Goal: Information Seeking & Learning: Check status

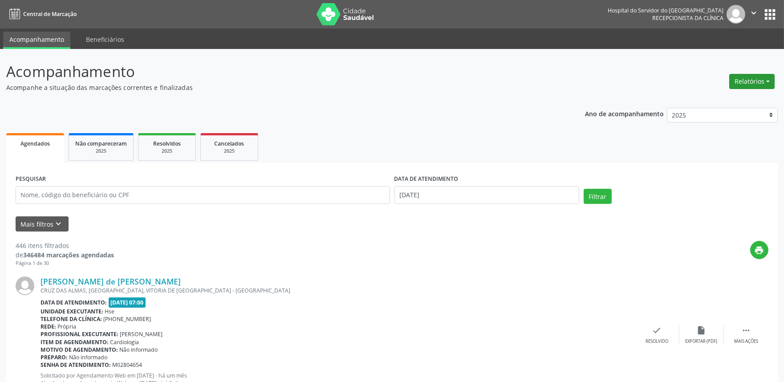
click at [750, 84] on button "Relatórios" at bounding box center [752, 81] width 45 height 15
click at [706, 99] on link "Agendamentos" at bounding box center [727, 100] width 96 height 12
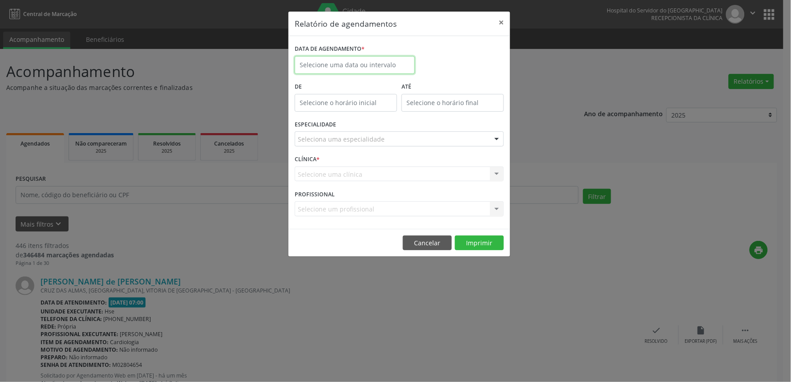
click at [327, 67] on input "text" at bounding box center [355, 65] width 120 height 18
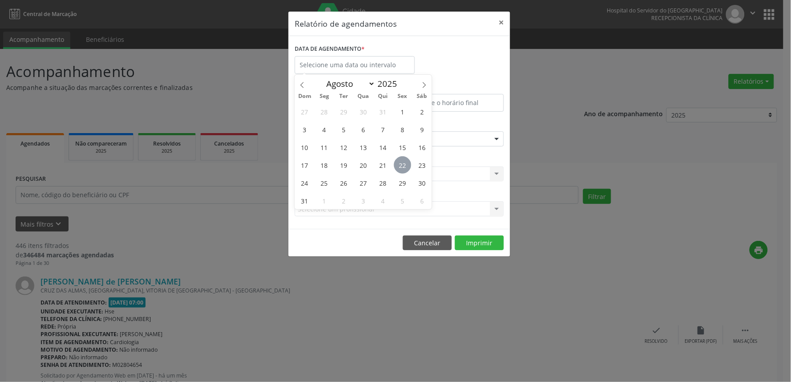
click at [403, 167] on span "22" at bounding box center [402, 164] width 17 height 17
type input "[DATE]"
click at [403, 167] on span "22" at bounding box center [402, 164] width 17 height 17
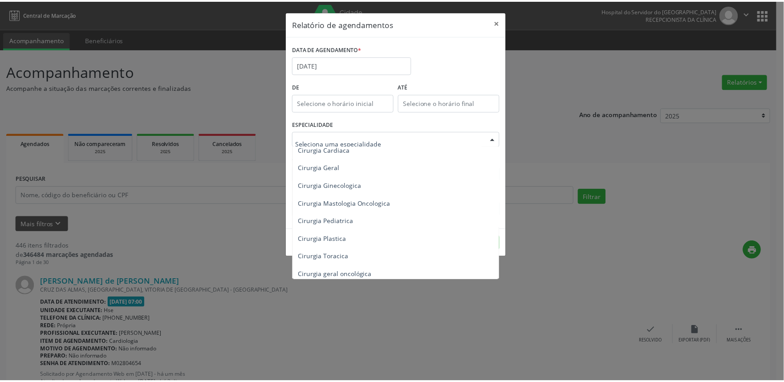
scroll to position [148, 0]
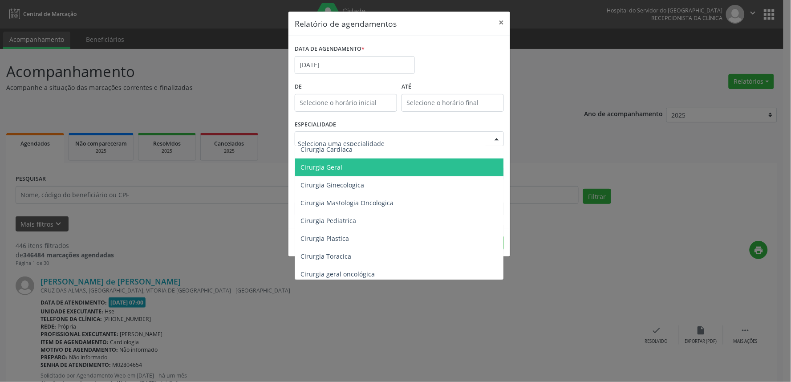
click at [363, 167] on span "Cirurgia Geral" at bounding box center [400, 168] width 210 height 18
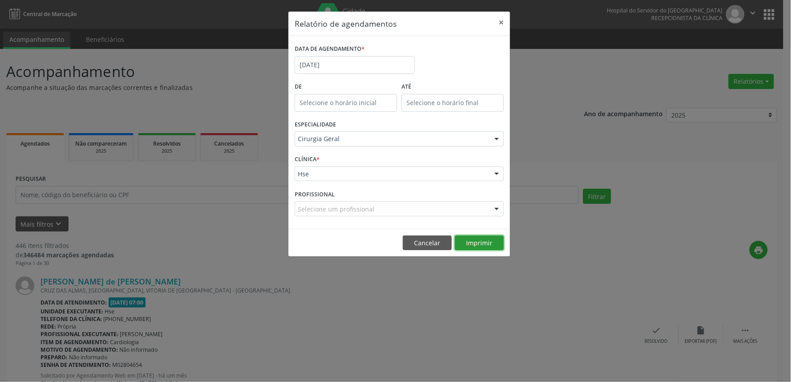
click at [477, 243] on button "Imprimir" at bounding box center [479, 243] width 49 height 15
click at [422, 244] on button "Cancelar" at bounding box center [427, 243] width 49 height 15
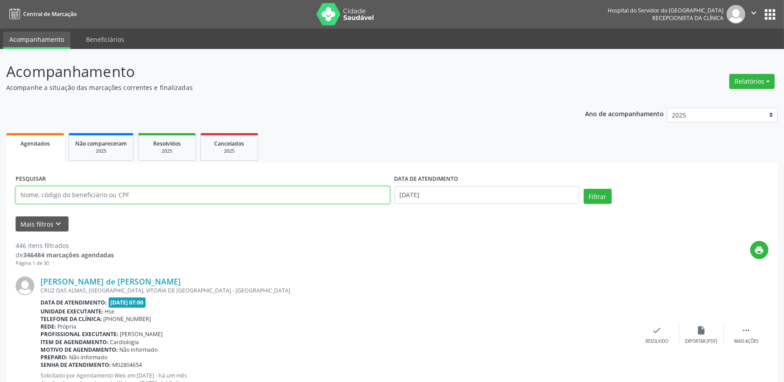
click at [137, 195] on input "text" at bounding box center [203, 195] width 375 height 18
type input "ivanira"
click at [584, 189] on button "Filtrar" at bounding box center [598, 196] width 28 height 15
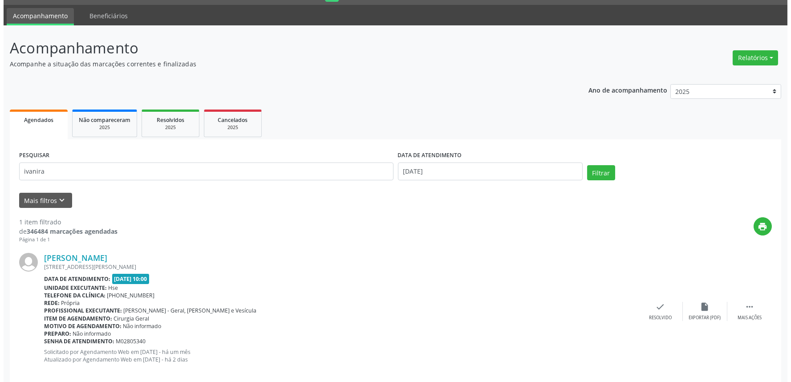
scroll to position [36, 0]
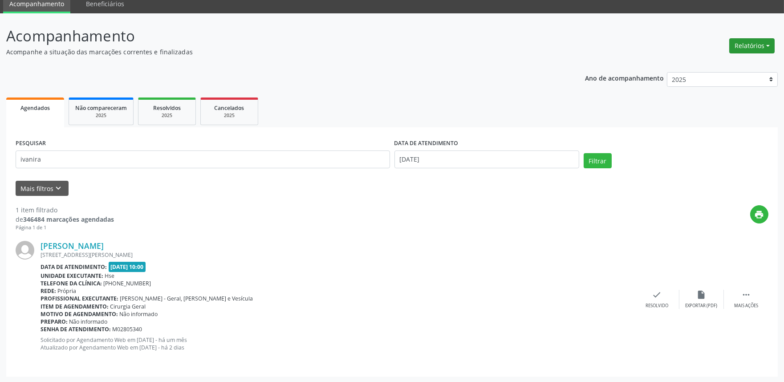
click at [751, 45] on button "Relatórios" at bounding box center [752, 45] width 45 height 15
click at [719, 59] on link "Agendamentos" at bounding box center [727, 64] width 96 height 12
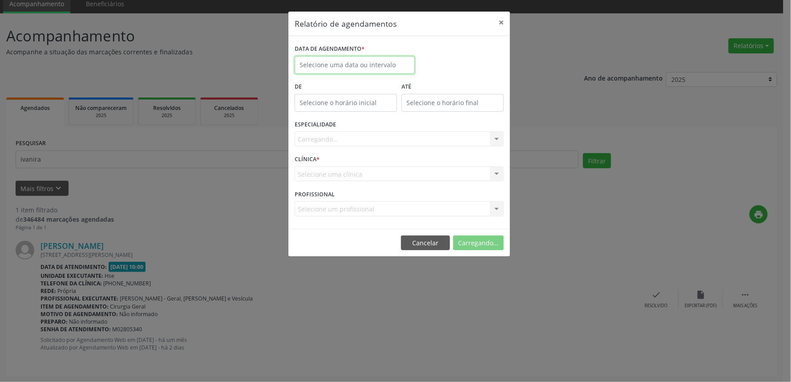
click at [335, 67] on input "text" at bounding box center [355, 65] width 120 height 18
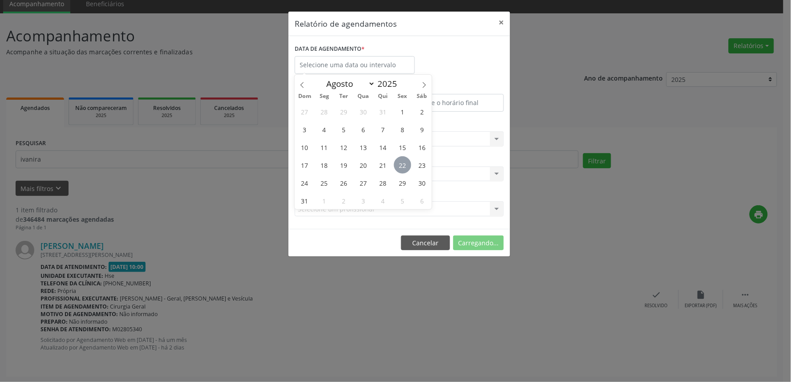
click at [407, 166] on span "22" at bounding box center [402, 164] width 17 height 17
type input "[DATE]"
click at [407, 166] on span "22" at bounding box center [402, 164] width 17 height 17
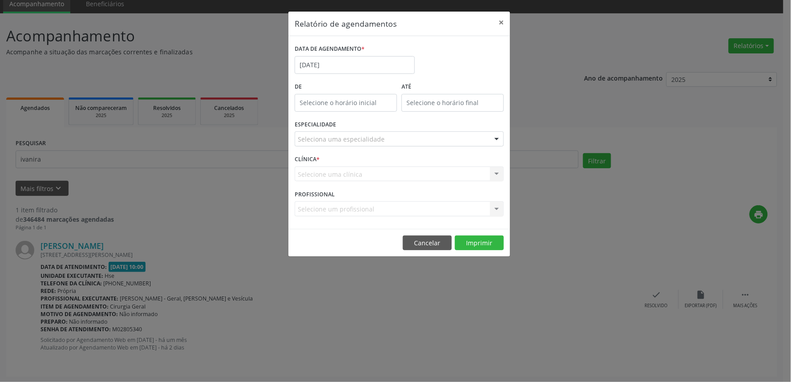
click at [404, 140] on div "Seleciona uma especialidade" at bounding box center [399, 138] width 209 height 15
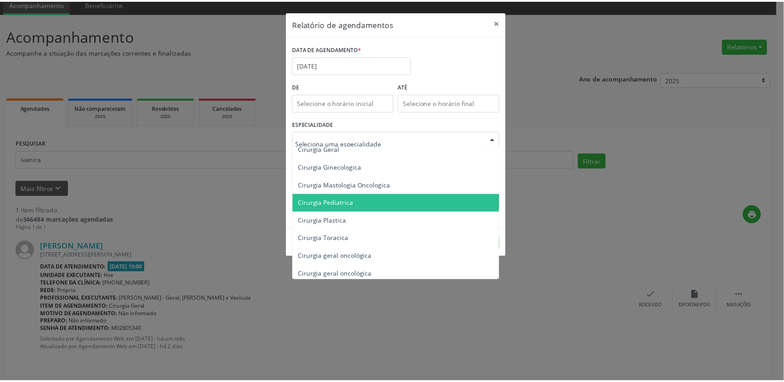
scroll to position [148, 0]
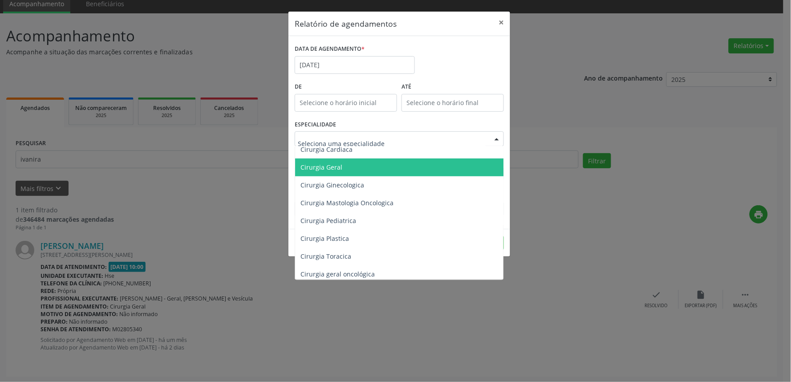
click at [352, 170] on span "Cirurgia Geral" at bounding box center [400, 168] width 210 height 18
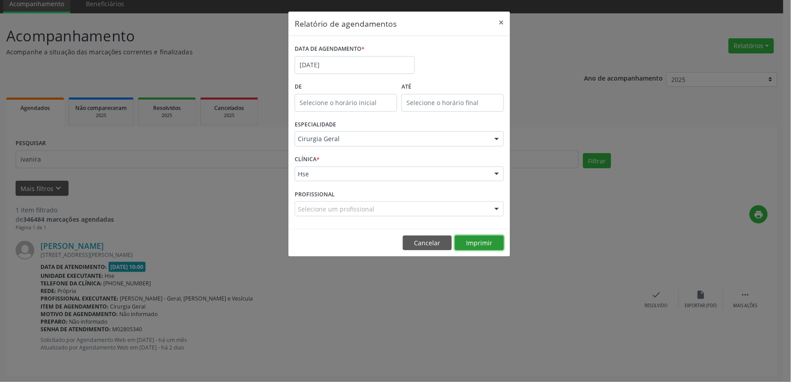
click at [488, 244] on button "Imprimir" at bounding box center [479, 243] width 49 height 15
click at [500, 20] on button "×" at bounding box center [502, 23] width 18 height 22
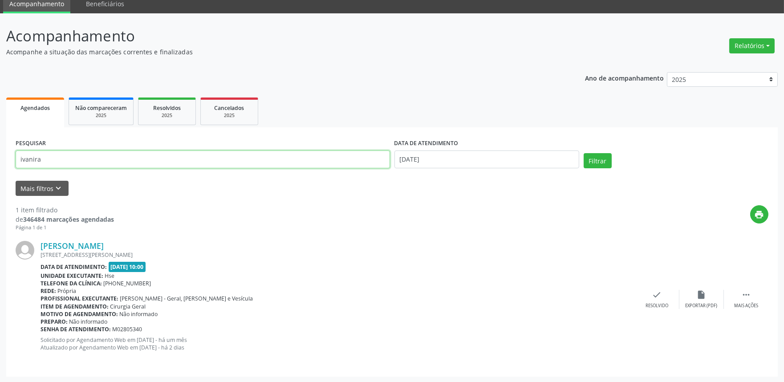
click at [144, 161] on input "ivanira" at bounding box center [203, 160] width 375 height 18
type input "[PERSON_NAME]"
click at [584, 153] on button "Filtrar" at bounding box center [598, 160] width 28 height 15
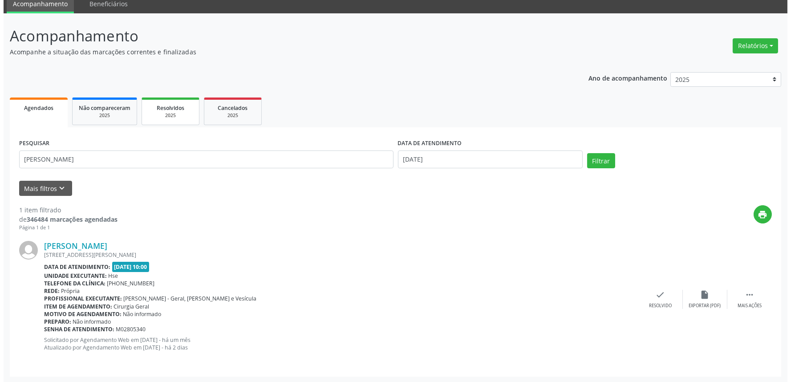
scroll to position [0, 0]
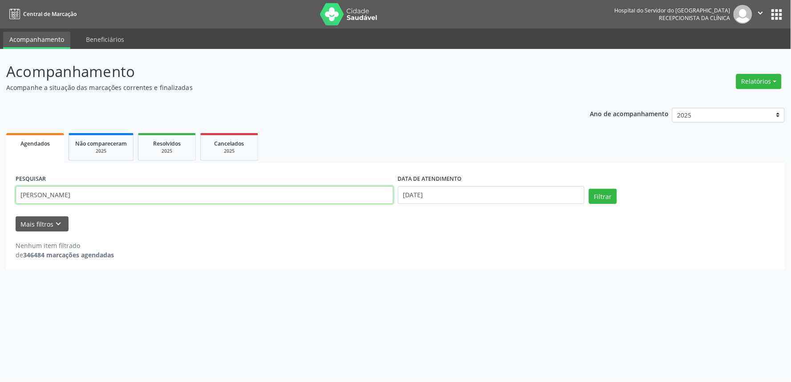
click at [107, 193] on input "[PERSON_NAME]" at bounding box center [205, 195] width 378 height 18
